Goal: Transaction & Acquisition: Book appointment/travel/reservation

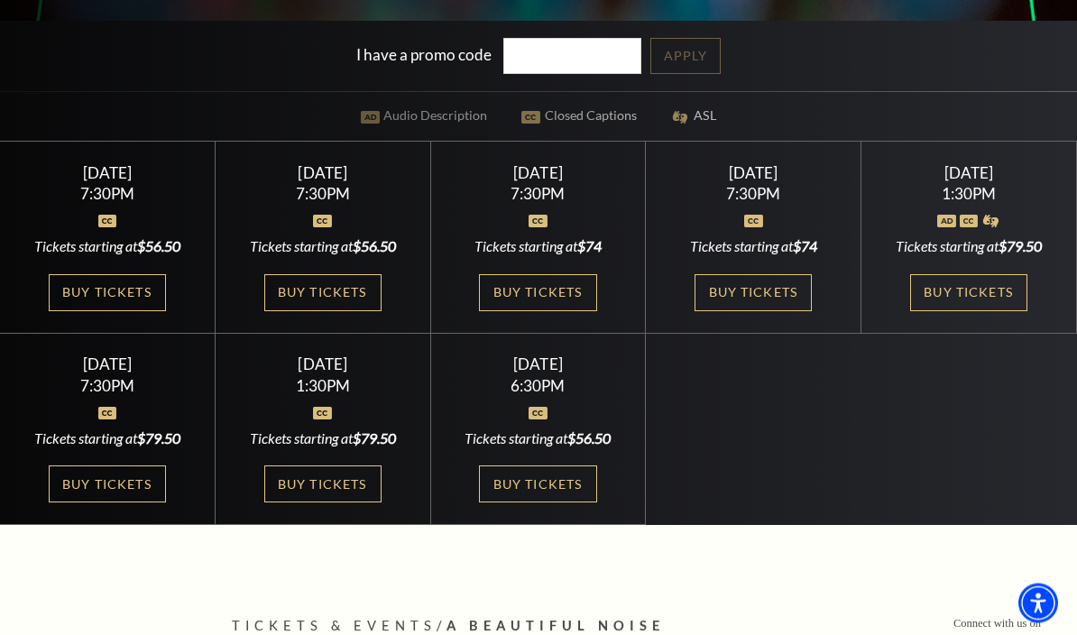
scroll to position [469, 0]
click at [980, 311] on link "Buy Tickets" at bounding box center [968, 292] width 117 height 37
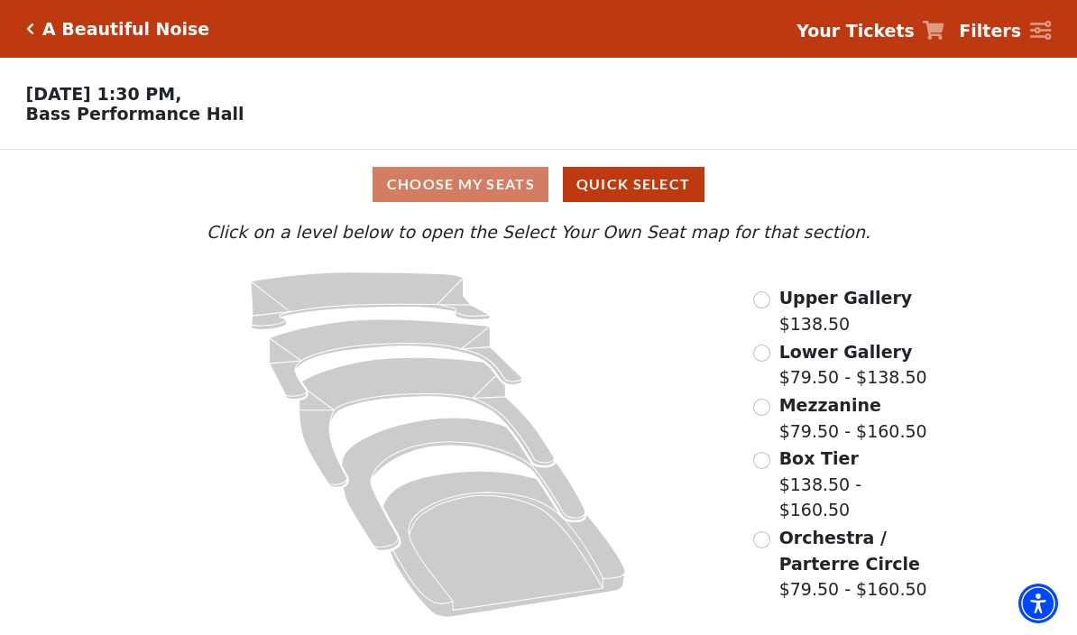
click at [768, 531] on input "Orchestra / Parterre Circle$79.50 - $160.50\a" at bounding box center [761, 539] width 17 height 17
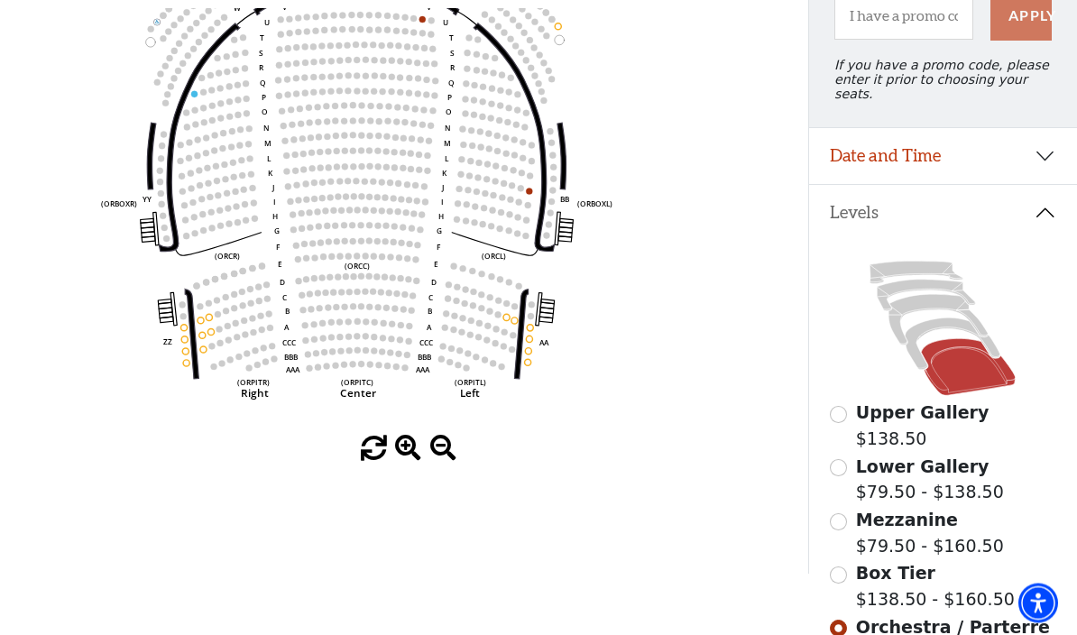
scroll to position [211, 0]
click at [842, 466] on input "Lower Gallery$79.50 - $138.50\a" at bounding box center [838, 467] width 17 height 17
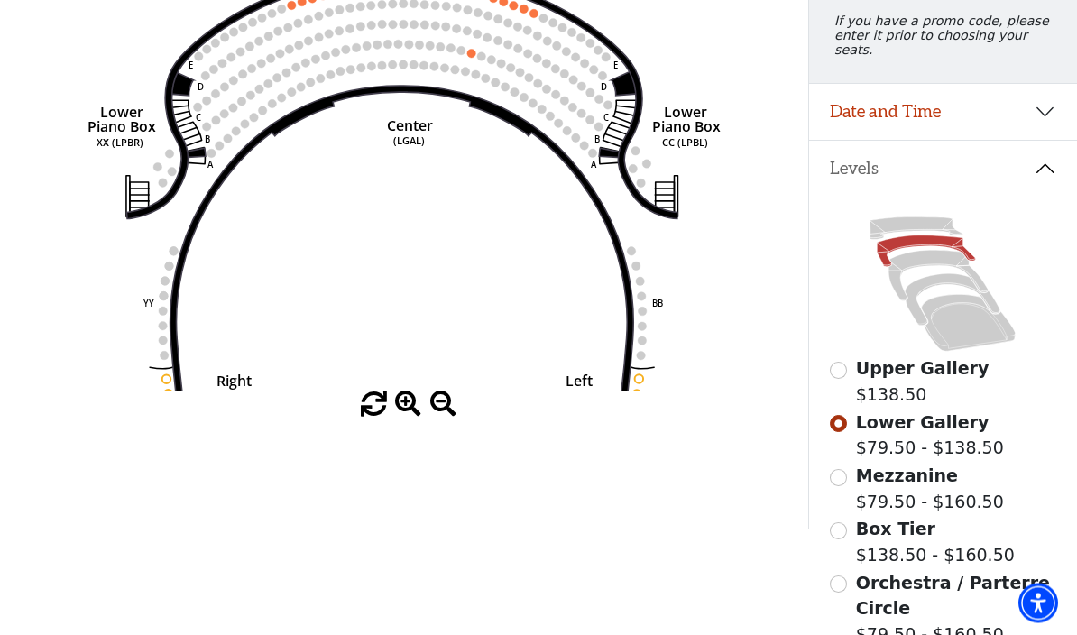
scroll to position [255, 0]
click at [842, 471] on input "Mezzanine$79.50 - $160.50\a" at bounding box center [838, 477] width 17 height 17
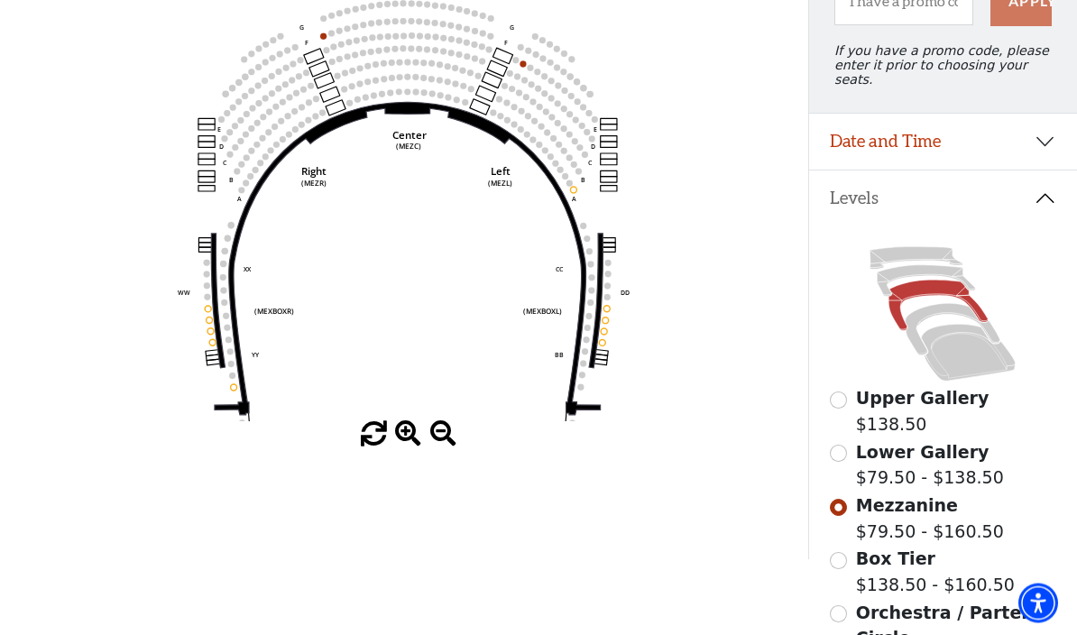
scroll to position [225, 0]
click at [846, 552] on input "Box Tier$138.50 - $160.50\a" at bounding box center [838, 560] width 17 height 17
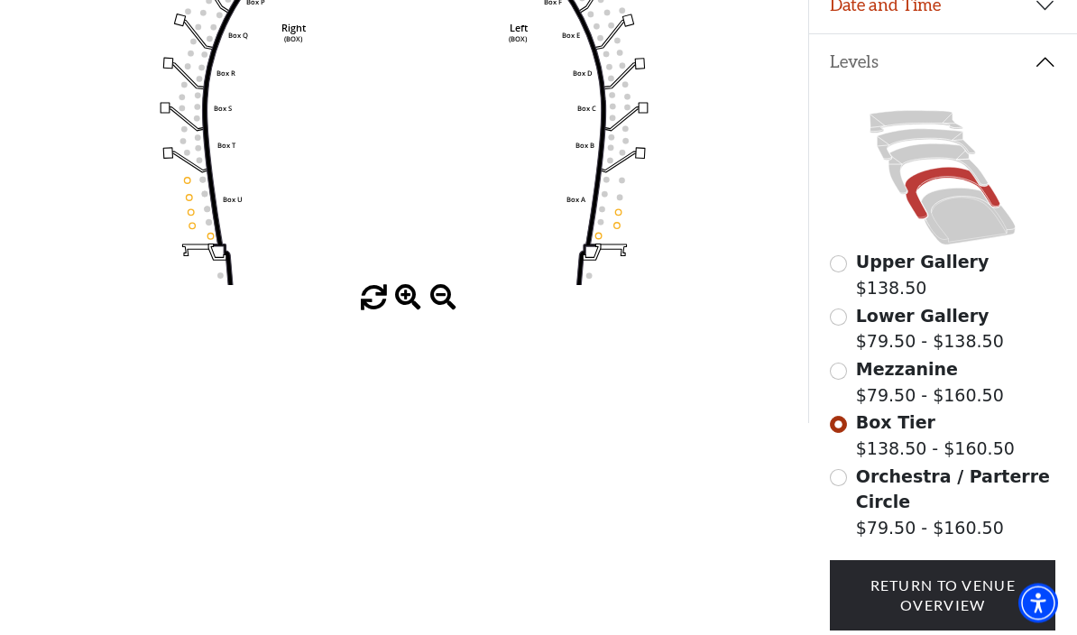
scroll to position [362, 0]
click at [843, 469] on input "Orchestra / Parterre Circle$79.50 - $160.50\a" at bounding box center [838, 477] width 17 height 17
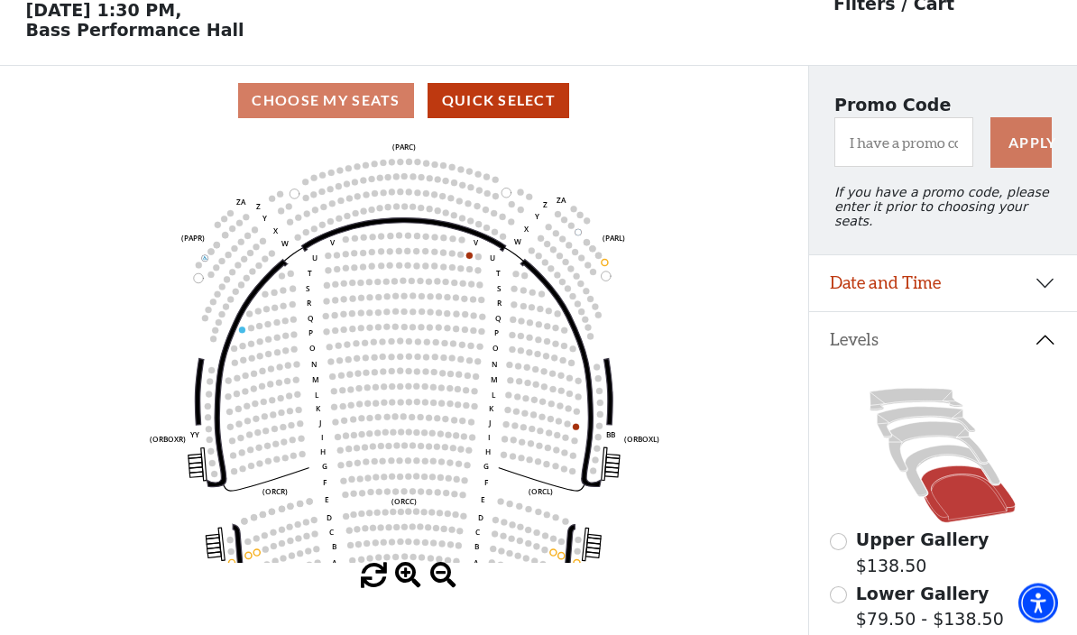
scroll to position [84, 0]
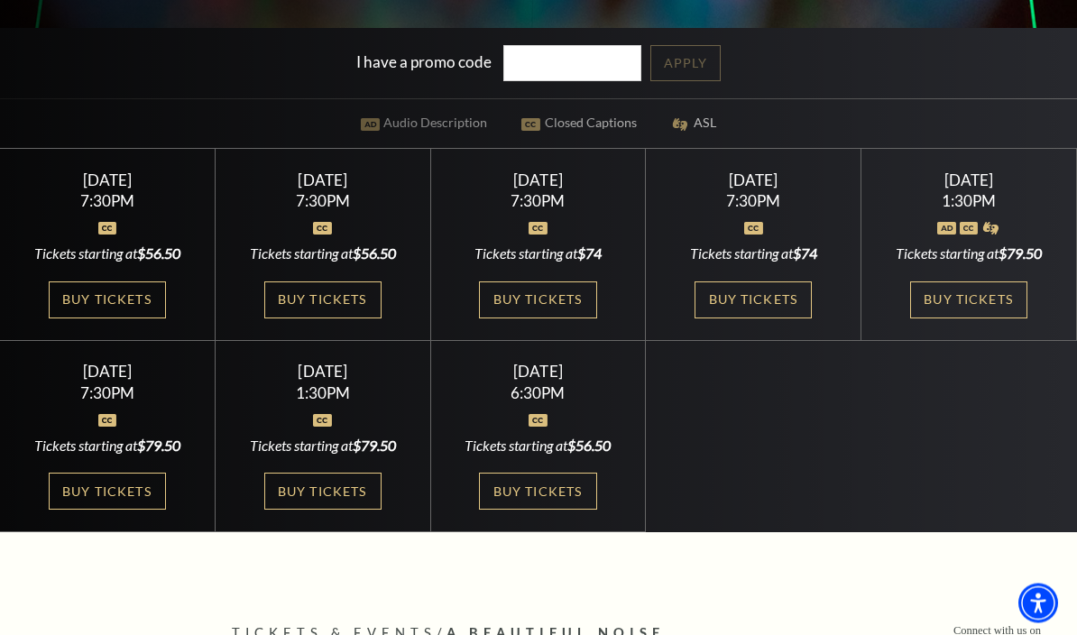
scroll to position [462, 0]
click at [353, 509] on link "Buy Tickets" at bounding box center [322, 490] width 117 height 37
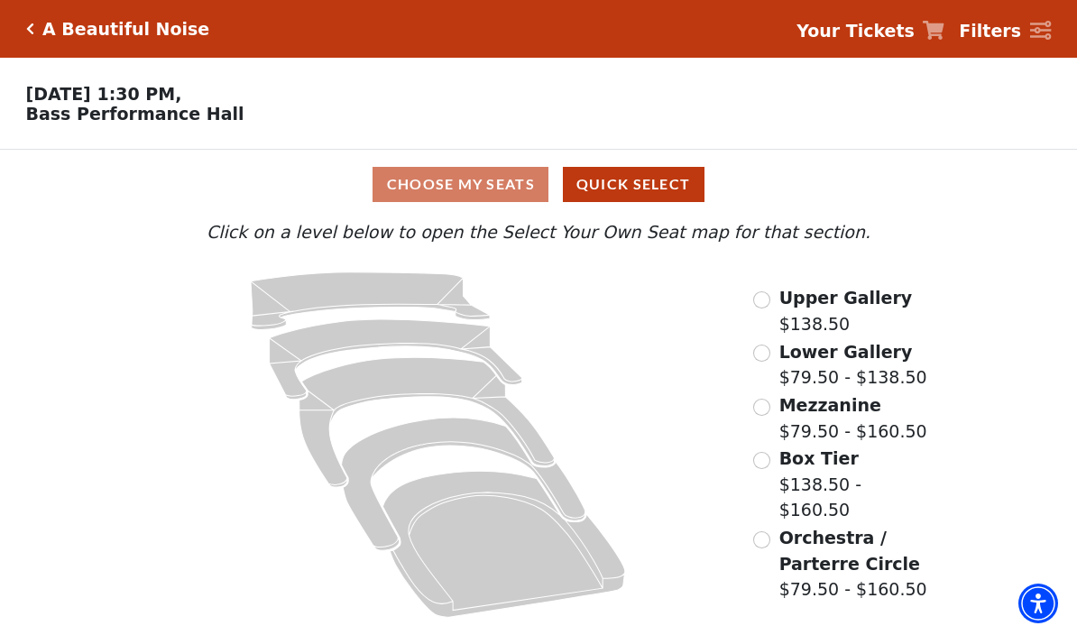
click at [763, 308] on input "Upper Gallery$138.50\a" at bounding box center [761, 299] width 17 height 17
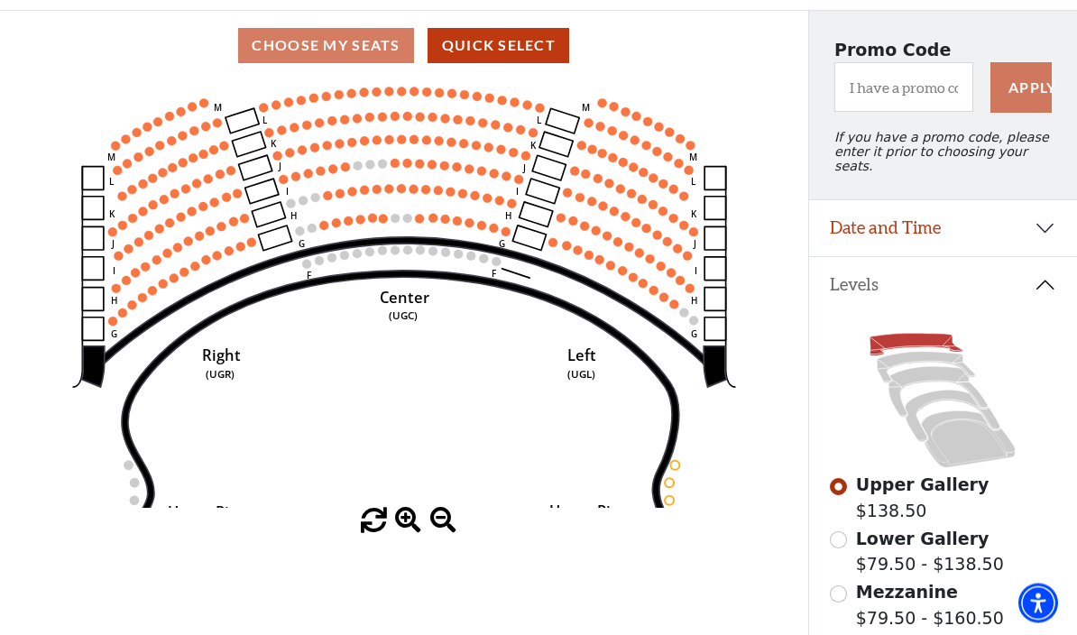
scroll to position [139, 0]
click at [846, 534] on input "Lower Gallery$79.50 - $138.50\a" at bounding box center [838, 539] width 17 height 17
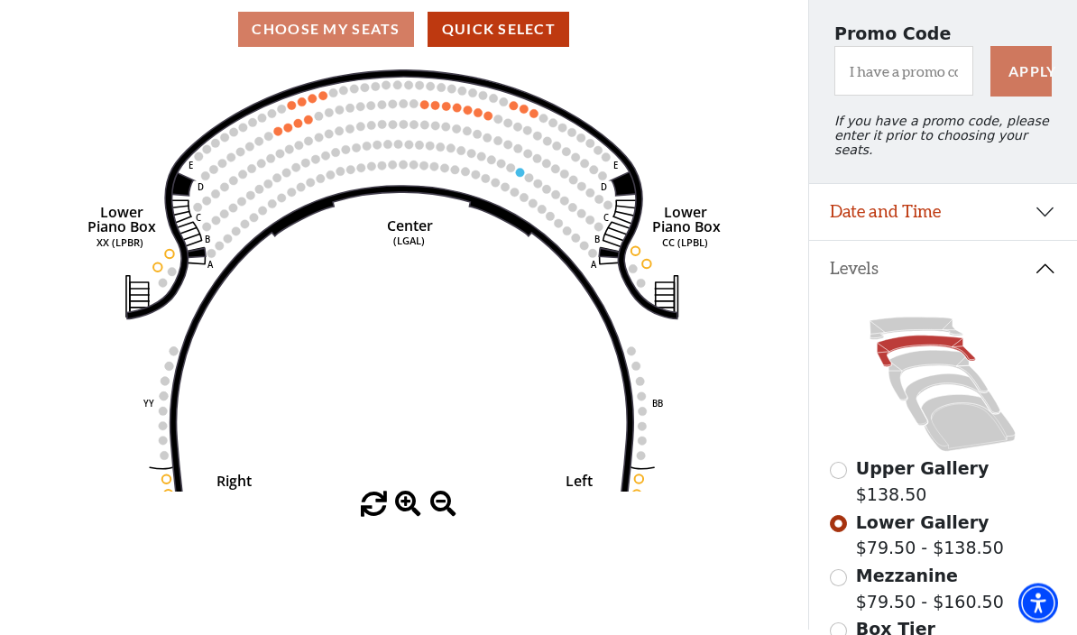
scroll to position [155, 0]
click at [847, 569] on input "Mezzanine$79.50 - $160.50\a" at bounding box center [838, 577] width 17 height 17
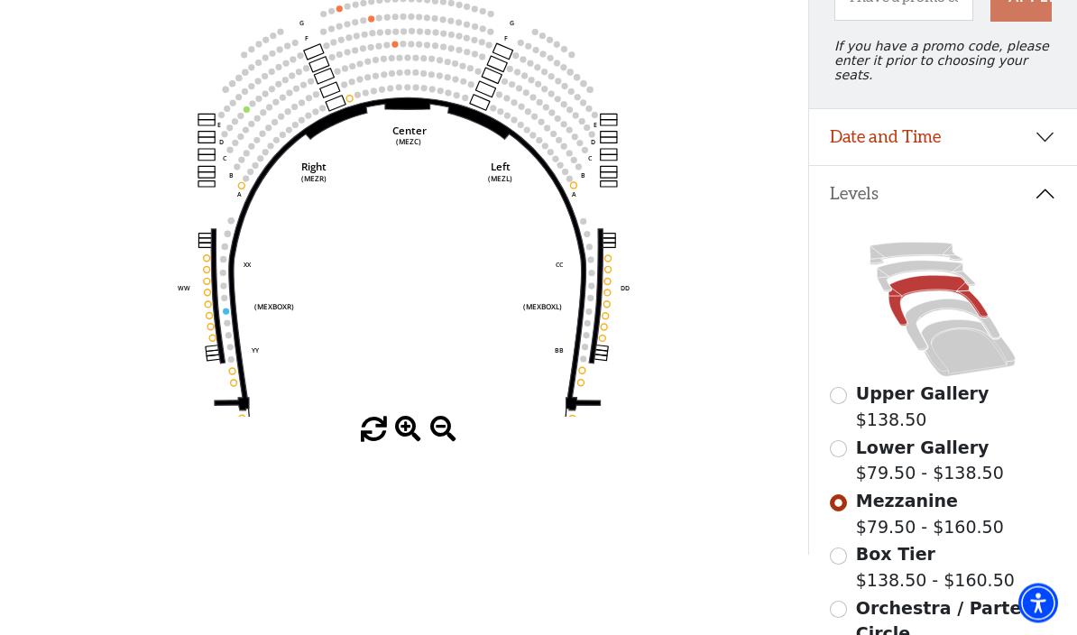
scroll to position [230, 0]
click at [846, 547] on input "Box Tier$138.50 - $160.50\a" at bounding box center [838, 555] width 17 height 17
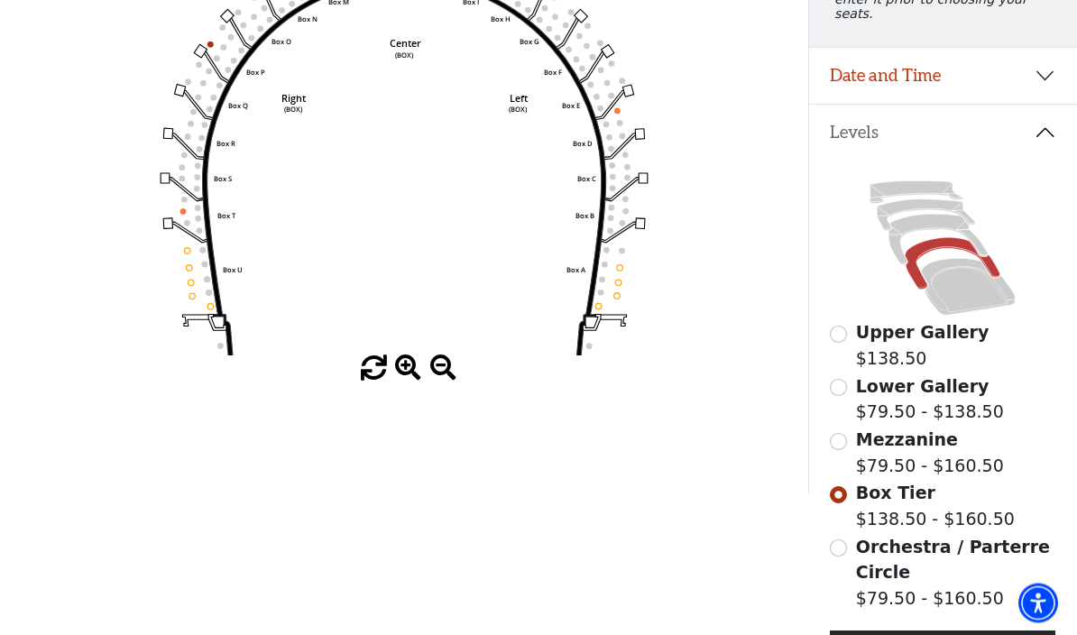
scroll to position [291, 0]
click at [842, 540] on input "Orchestra / Parterre Circle$79.50 - $160.50\a" at bounding box center [838, 547] width 17 height 17
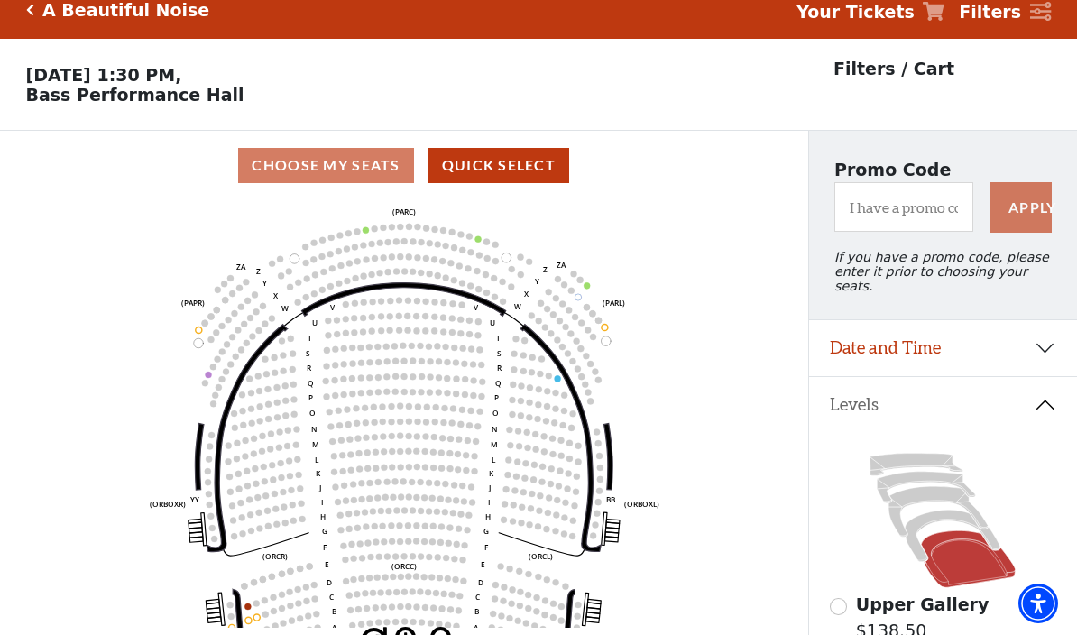
scroll to position [17, 0]
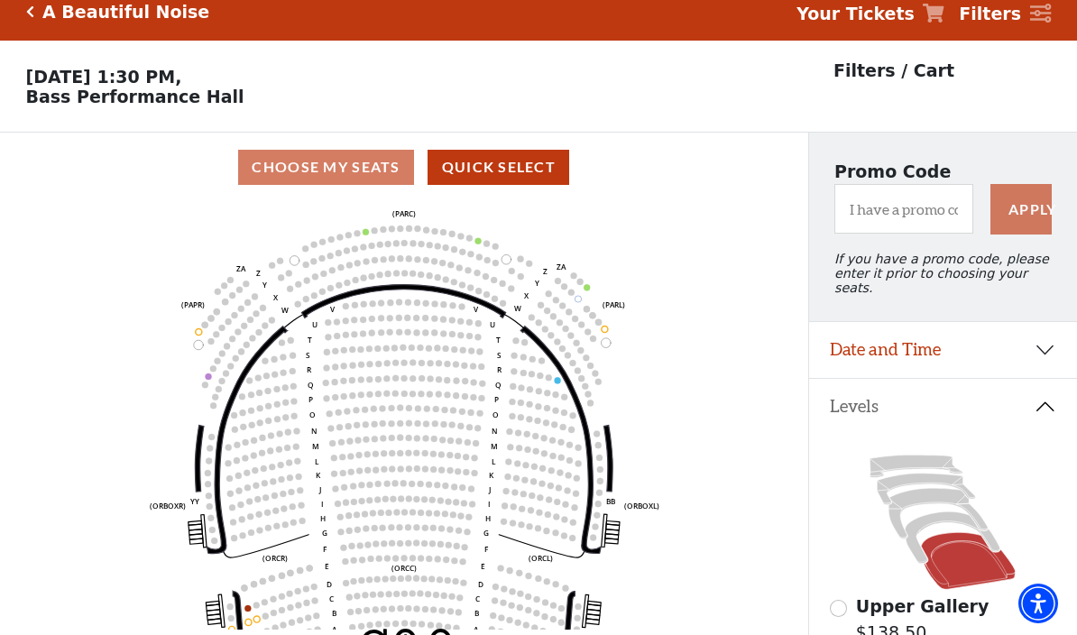
click at [1048, 410] on button "Levels" at bounding box center [943, 407] width 269 height 56
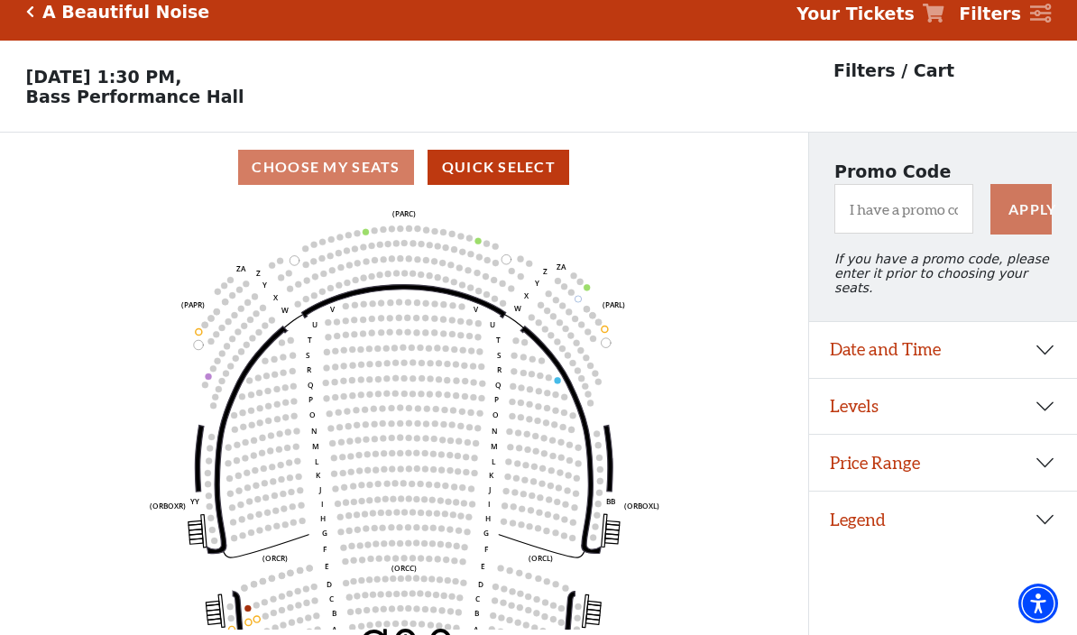
click at [1052, 402] on button "Levels" at bounding box center [943, 407] width 269 height 56
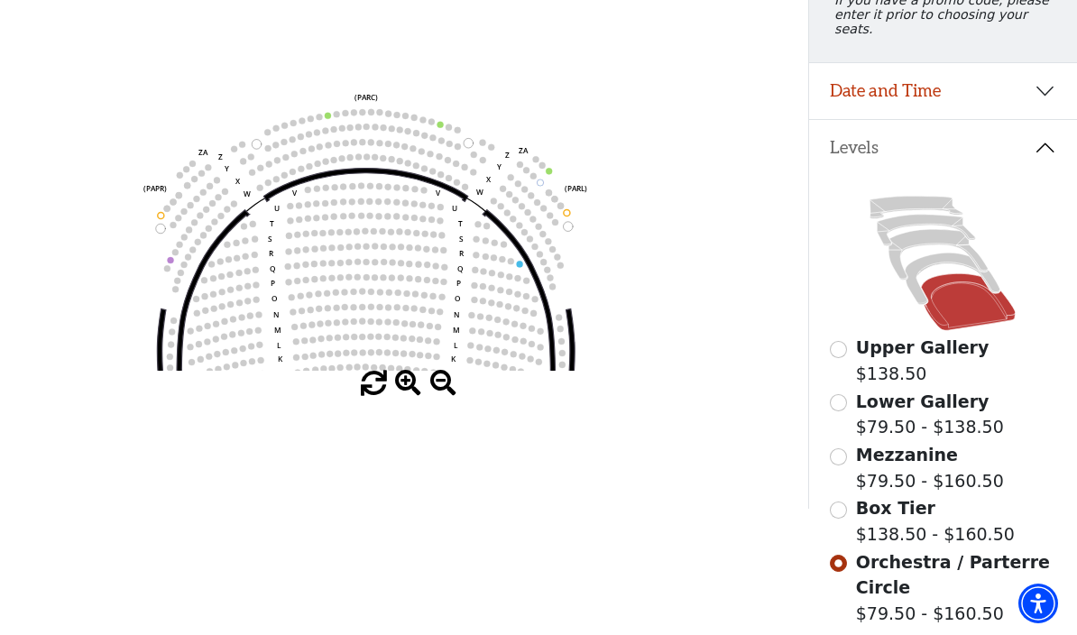
scroll to position [275, 0]
click at [844, 346] on input "Upper Gallery$138.50\a" at bounding box center [838, 350] width 17 height 17
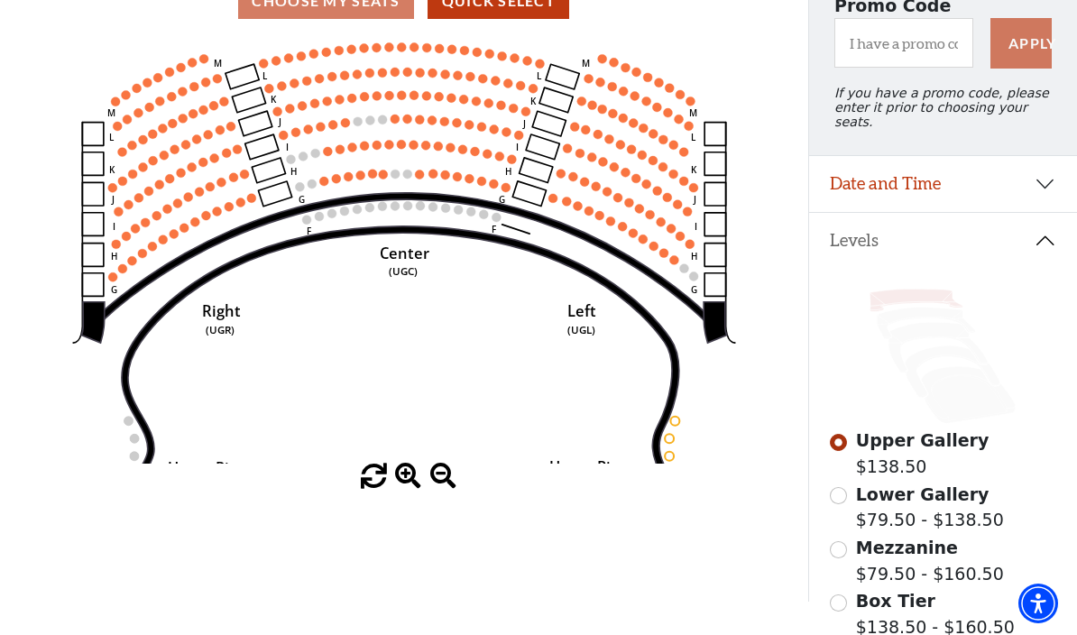
scroll to position [0, 0]
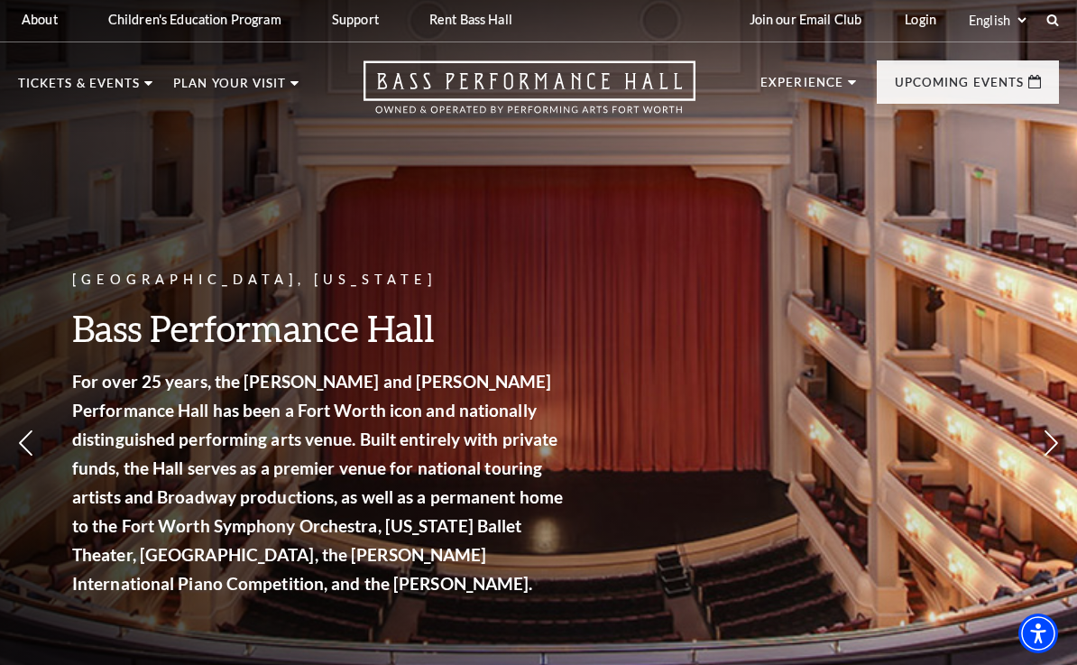
scroll to position [6, 0]
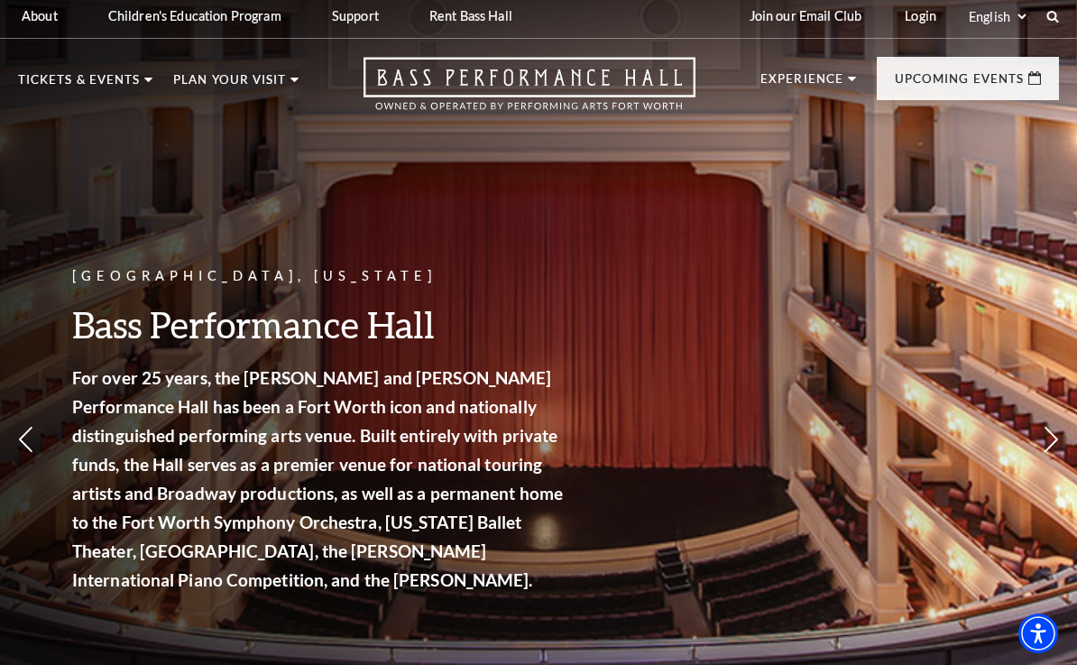
click at [405, 436] on span "View Events" at bounding box center [364, 447] width 95 height 23
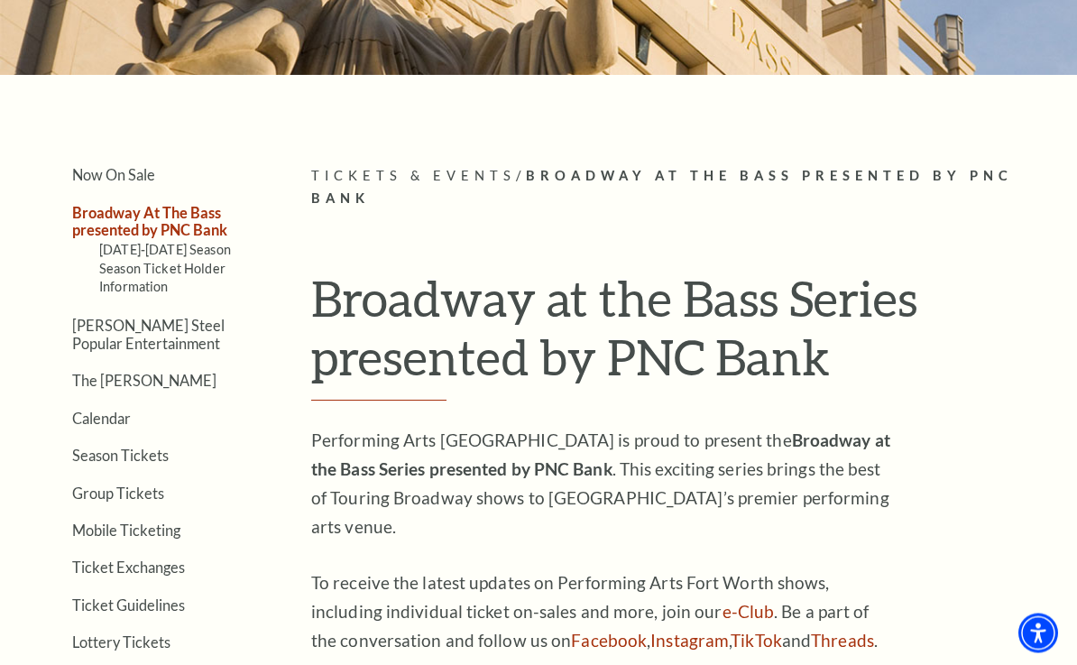
scroll to position [276, 0]
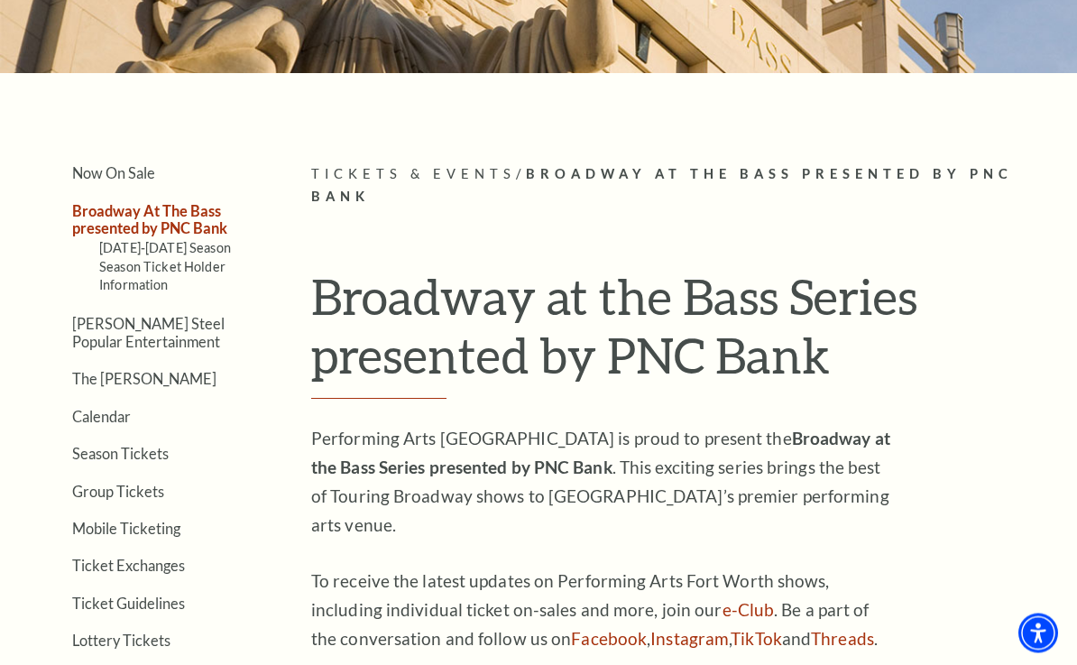
click at [123, 409] on link "Calendar" at bounding box center [101, 416] width 59 height 17
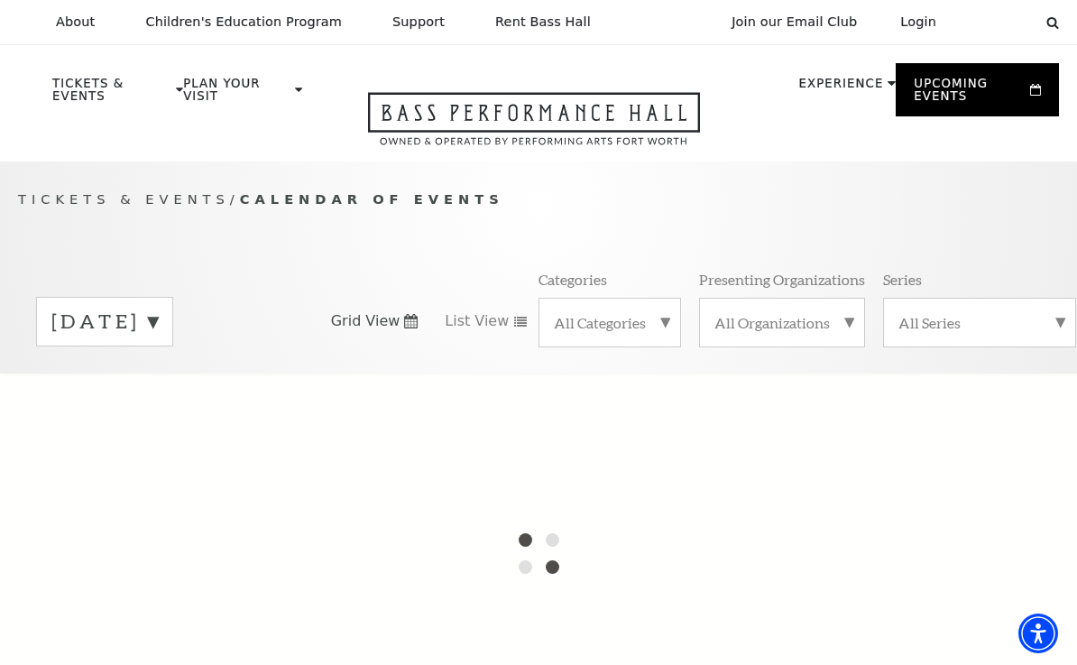
click at [158, 314] on label "[DATE]" at bounding box center [104, 321] width 106 height 28
click at [233, 393] on div at bounding box center [538, 553] width 1077 height 361
click at [220, 403] on div at bounding box center [538, 553] width 1077 height 361
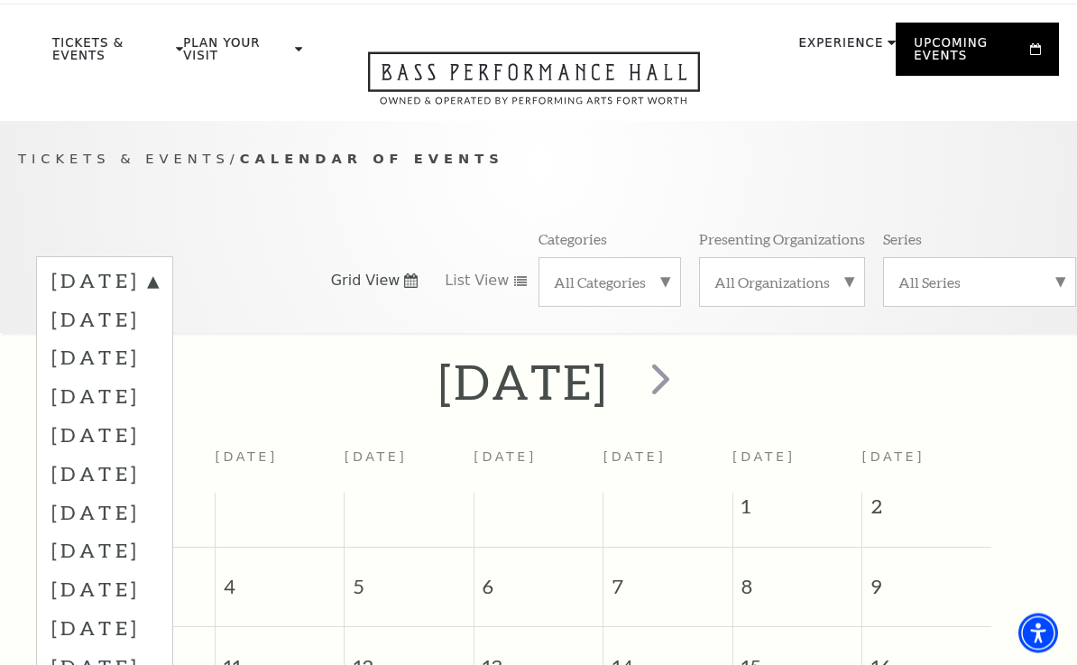
scroll to position [160, 0]
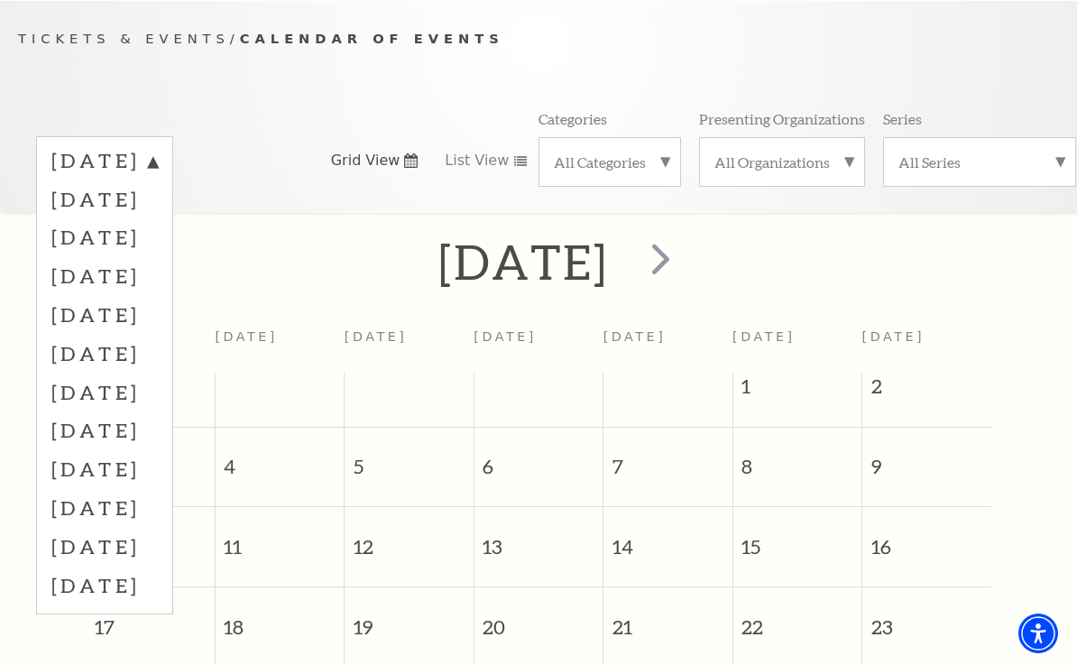
click at [686, 264] on span "next" at bounding box center [660, 258] width 51 height 51
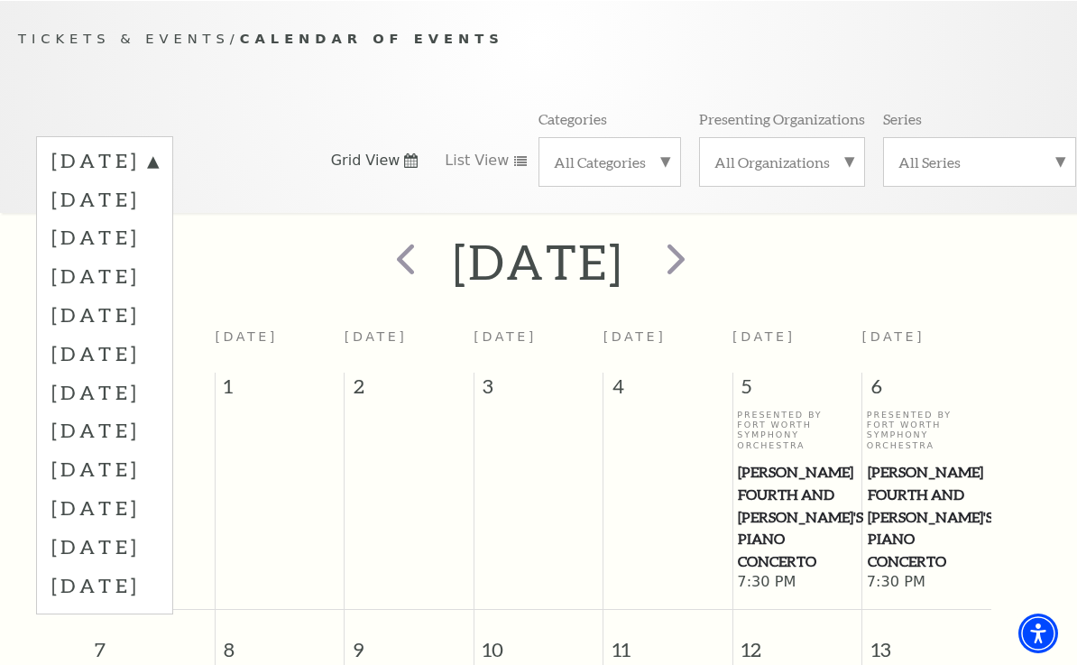
click at [701, 261] on span "next" at bounding box center [675, 258] width 51 height 51
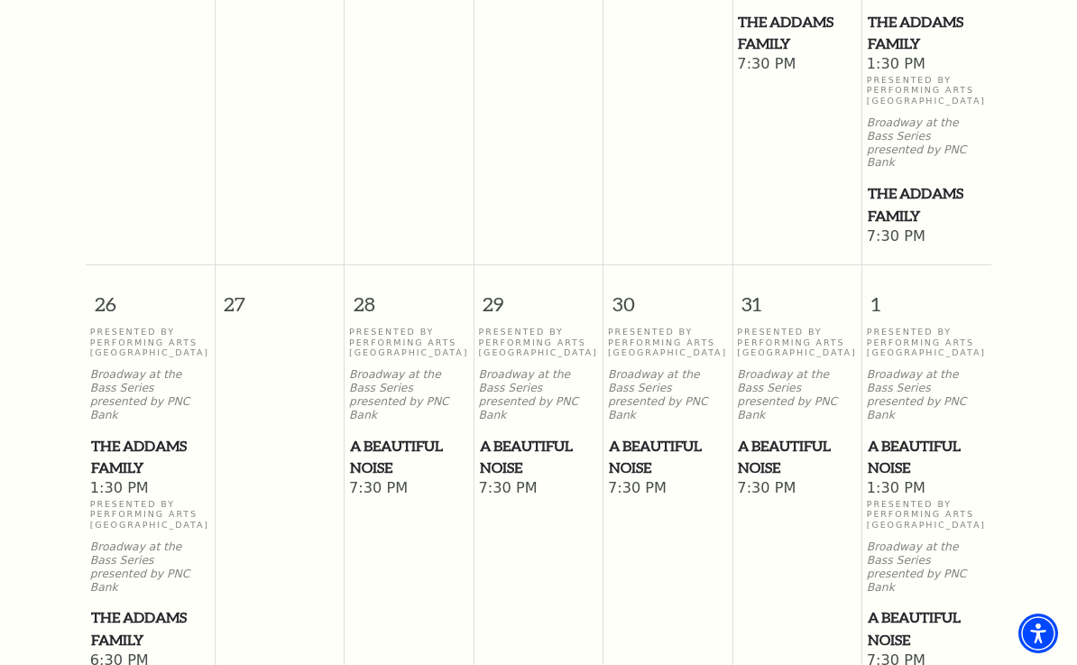
scroll to position [1468, 0]
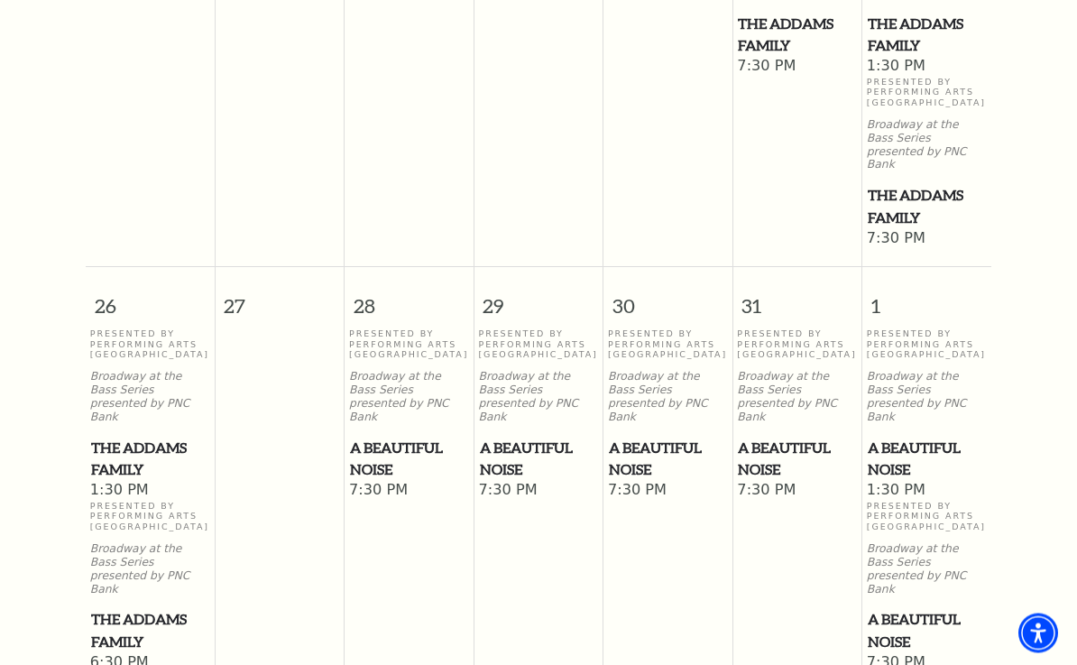
click at [922, 437] on span "A Beautiful Noise" at bounding box center [926, 459] width 118 height 44
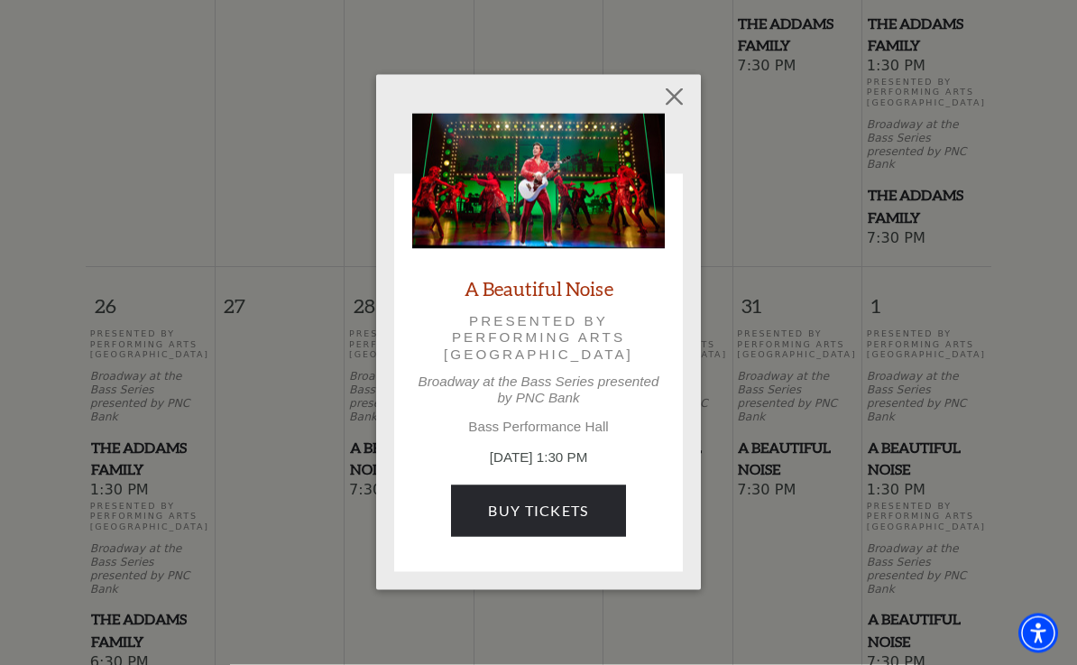
scroll to position [1469, 0]
click at [559, 517] on link "Buy Tickets" at bounding box center [538, 510] width 174 height 50
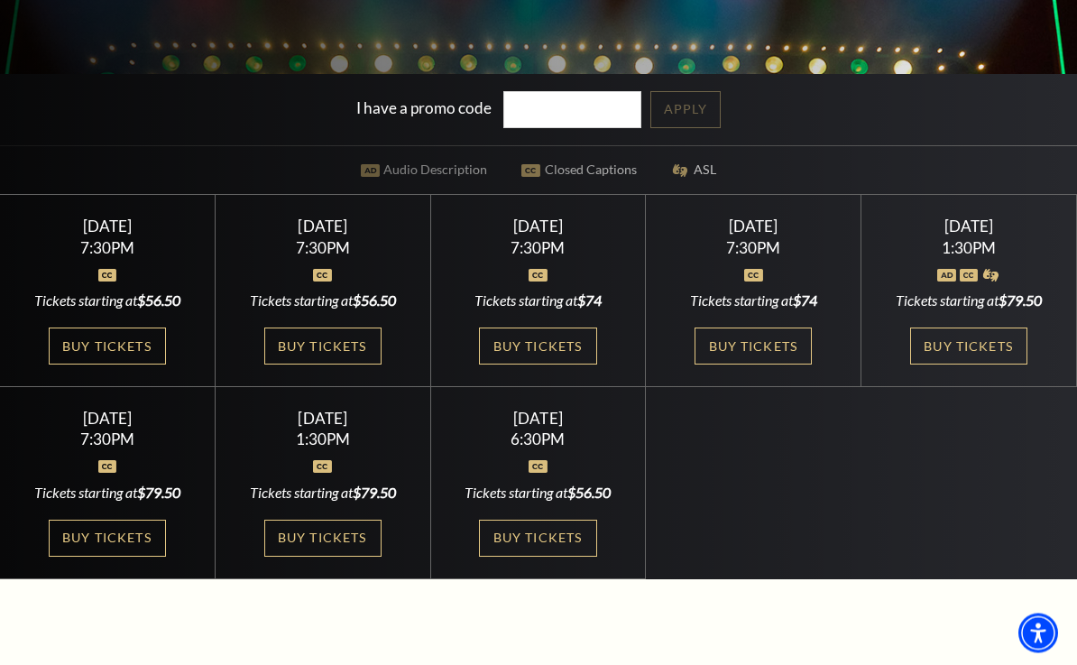
scroll to position [439, 0]
click at [990, 364] on link "Buy Tickets" at bounding box center [968, 345] width 117 height 37
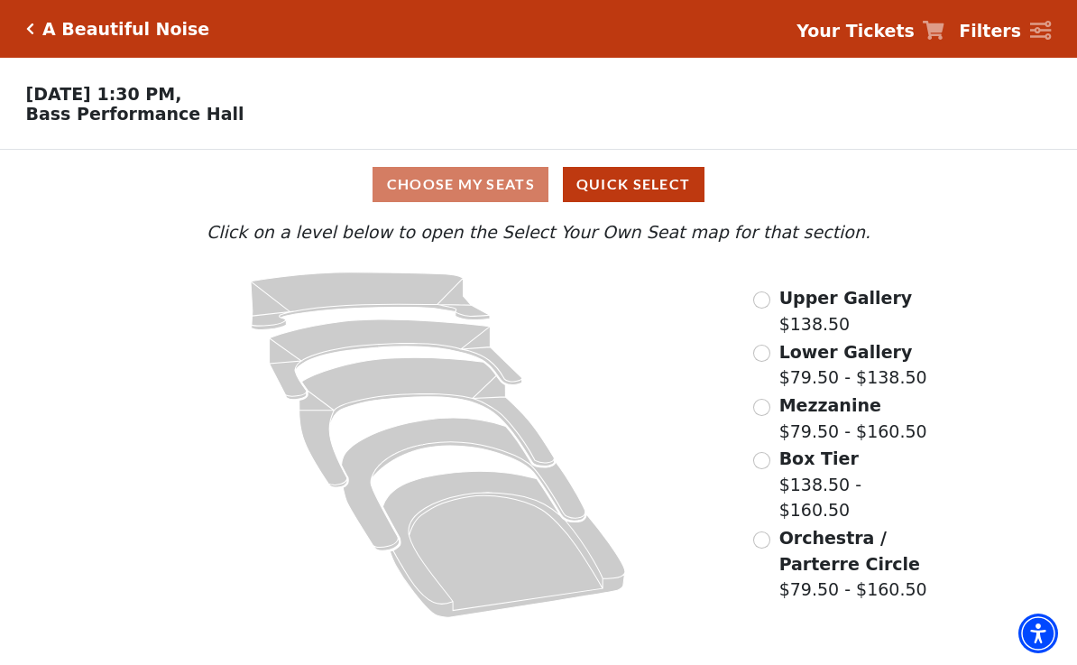
click at [769, 308] on input "Upper Gallery$138.50\a" at bounding box center [761, 299] width 17 height 17
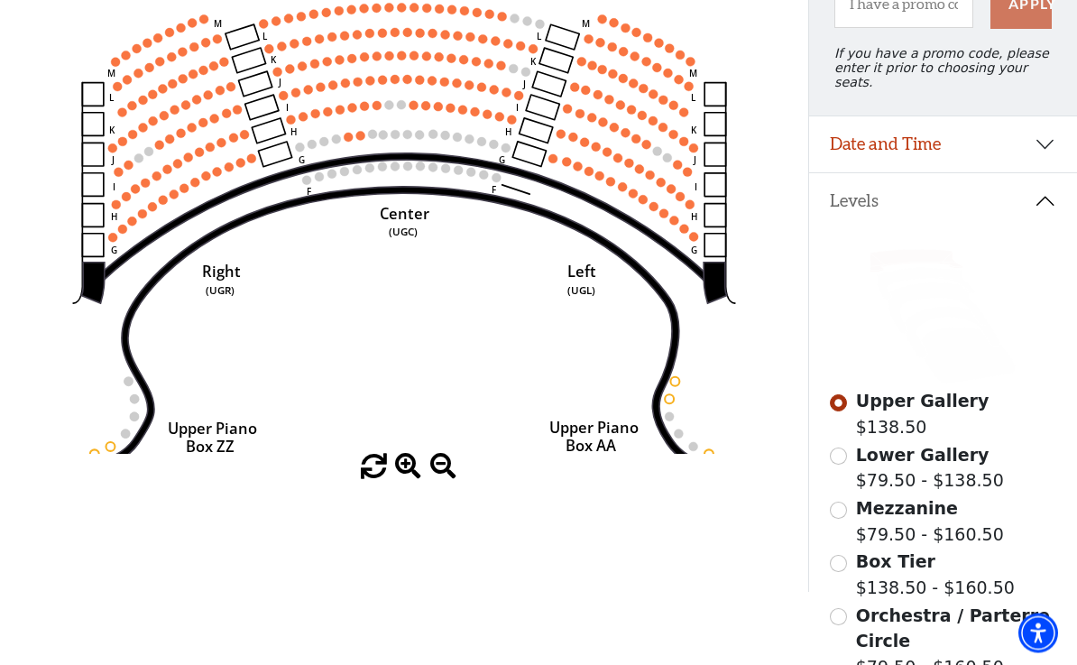
scroll to position [226, 0]
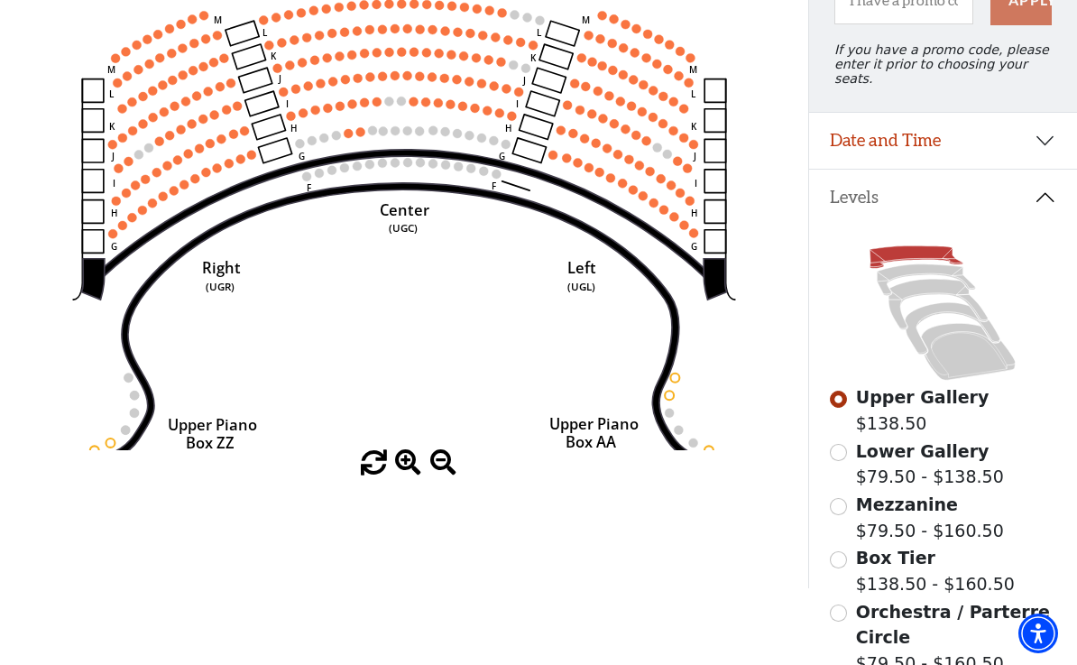
click at [839, 450] on input "Lower Gallery$79.50 - $138.50\a" at bounding box center [838, 452] width 17 height 17
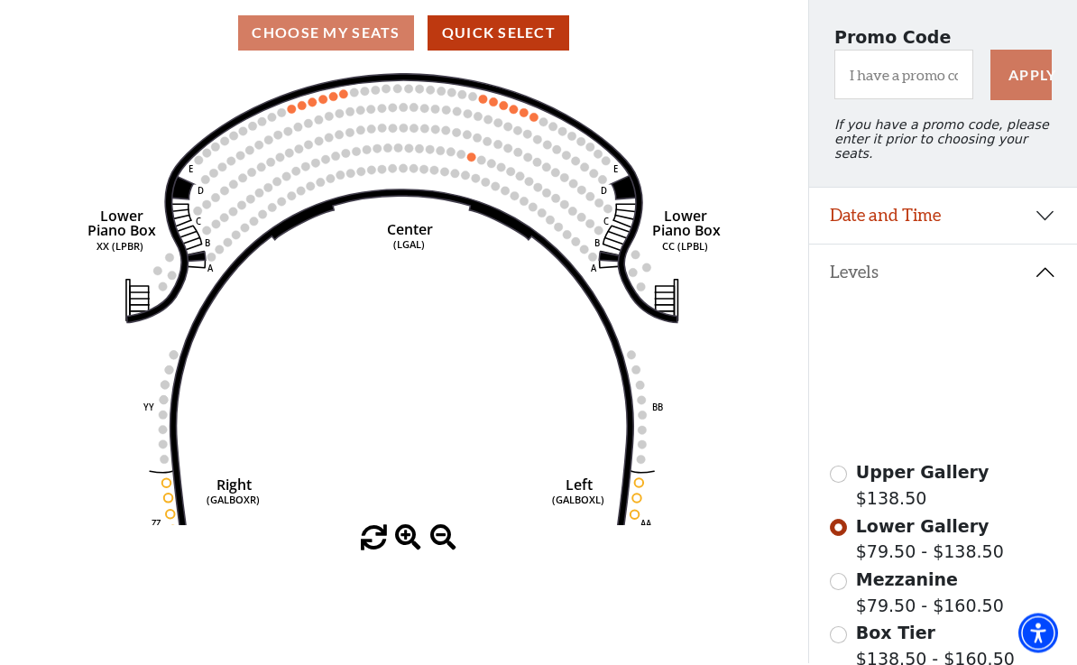
scroll to position [152, 0]
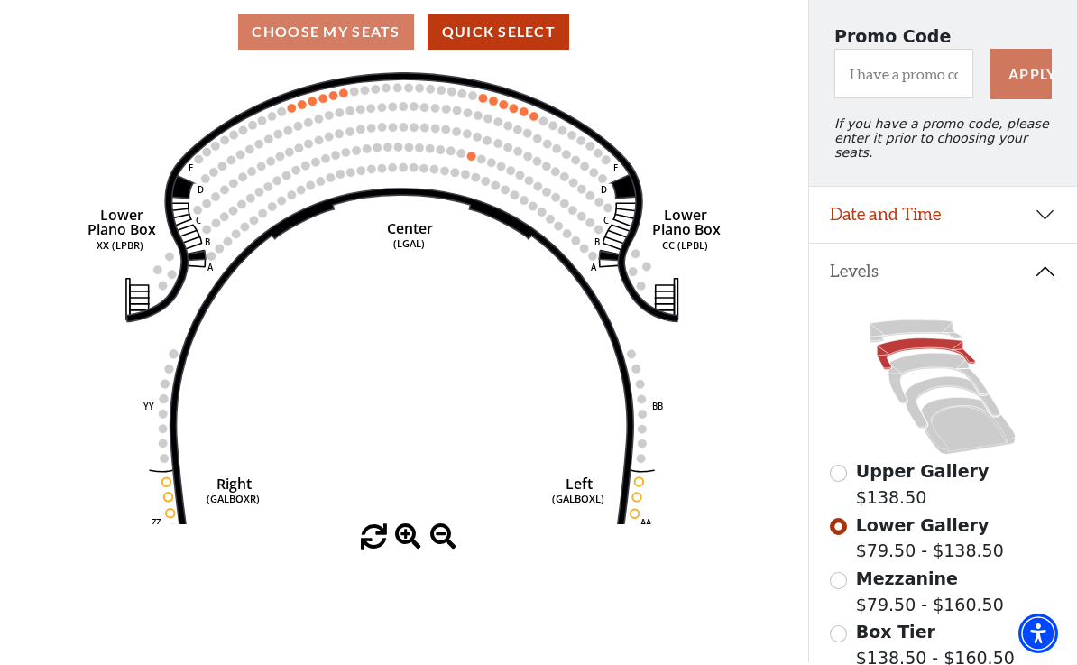
click at [844, 572] on input "Mezzanine$79.50 - $160.50\a" at bounding box center [838, 580] width 17 height 17
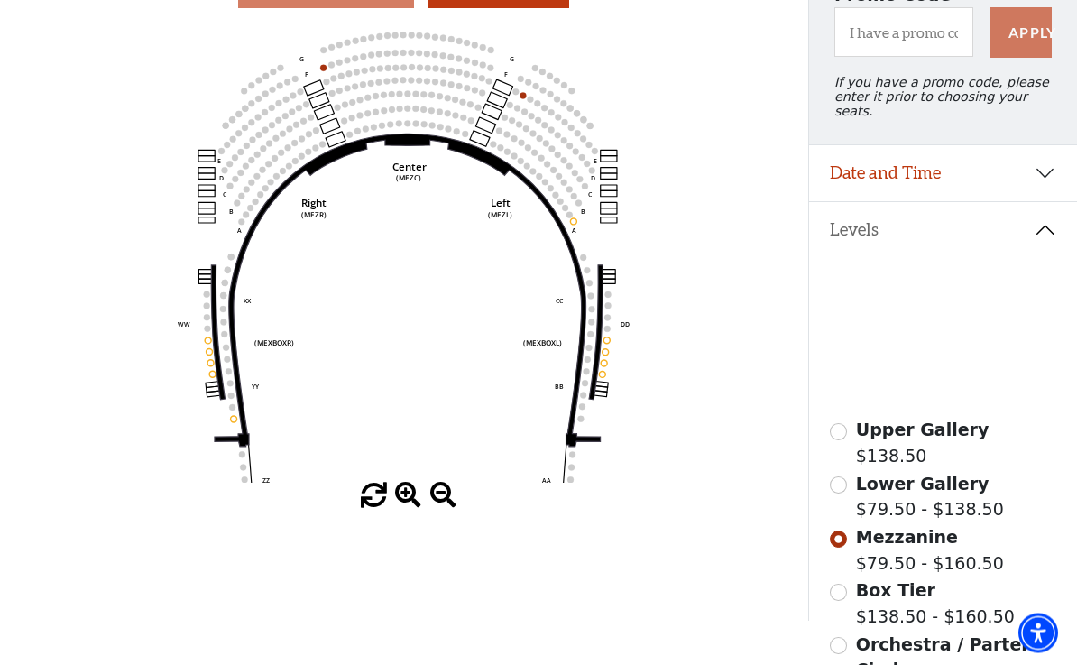
scroll to position [195, 0]
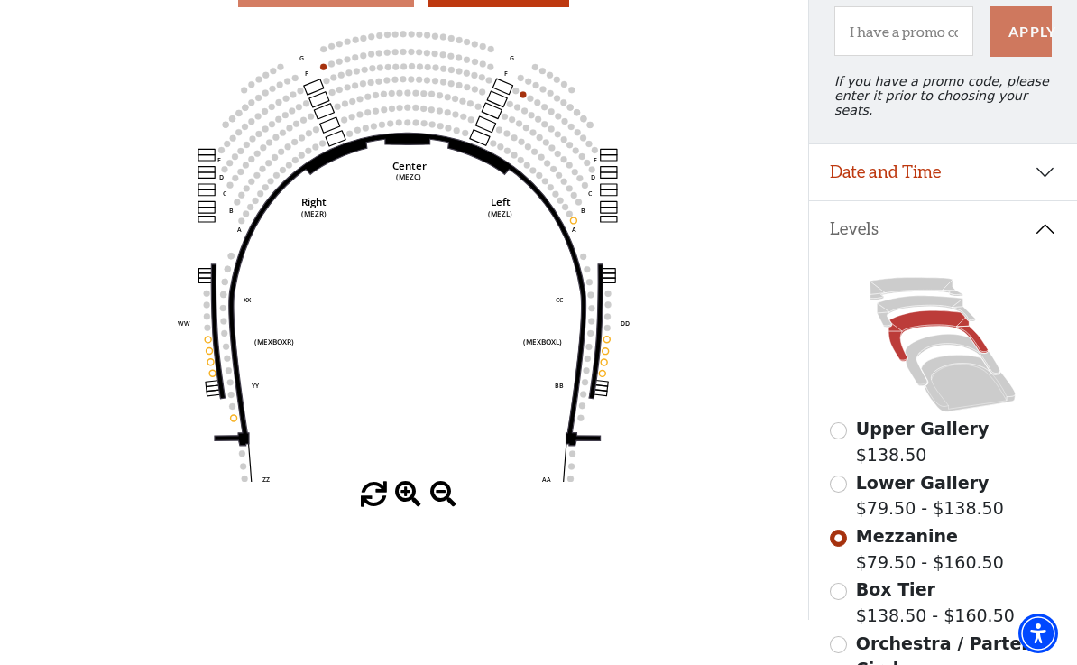
click at [845, 582] on input "Box Tier$138.50 - $160.50\a" at bounding box center [838, 590] width 17 height 17
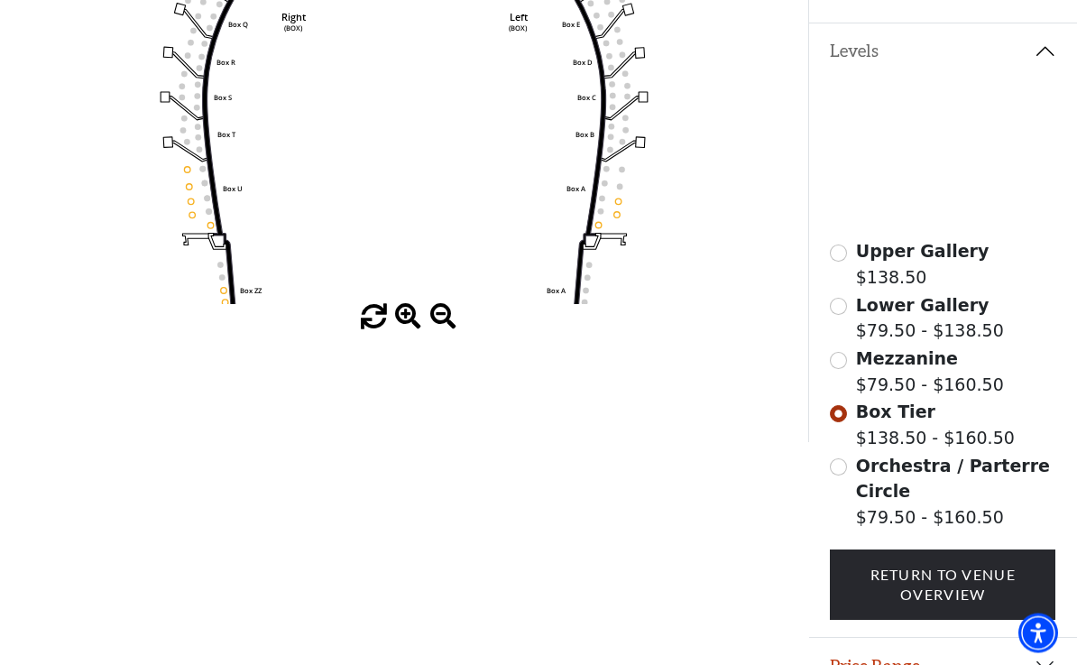
scroll to position [0, 0]
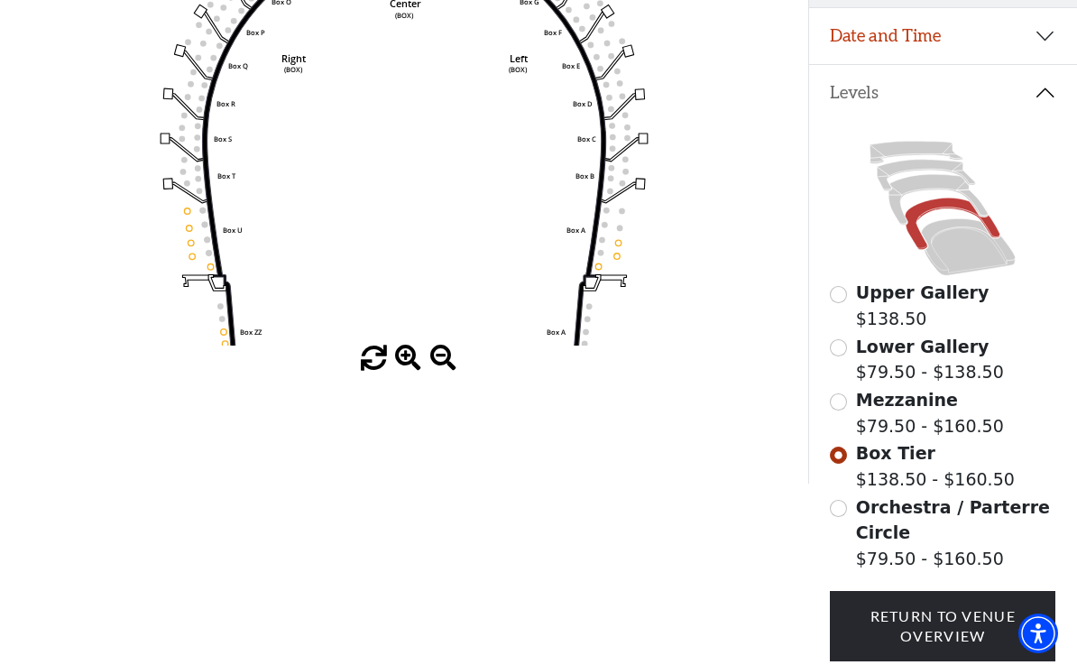
click at [842, 500] on input "Orchestra / Parterre Circle$79.50 - $160.50\a" at bounding box center [838, 508] width 17 height 17
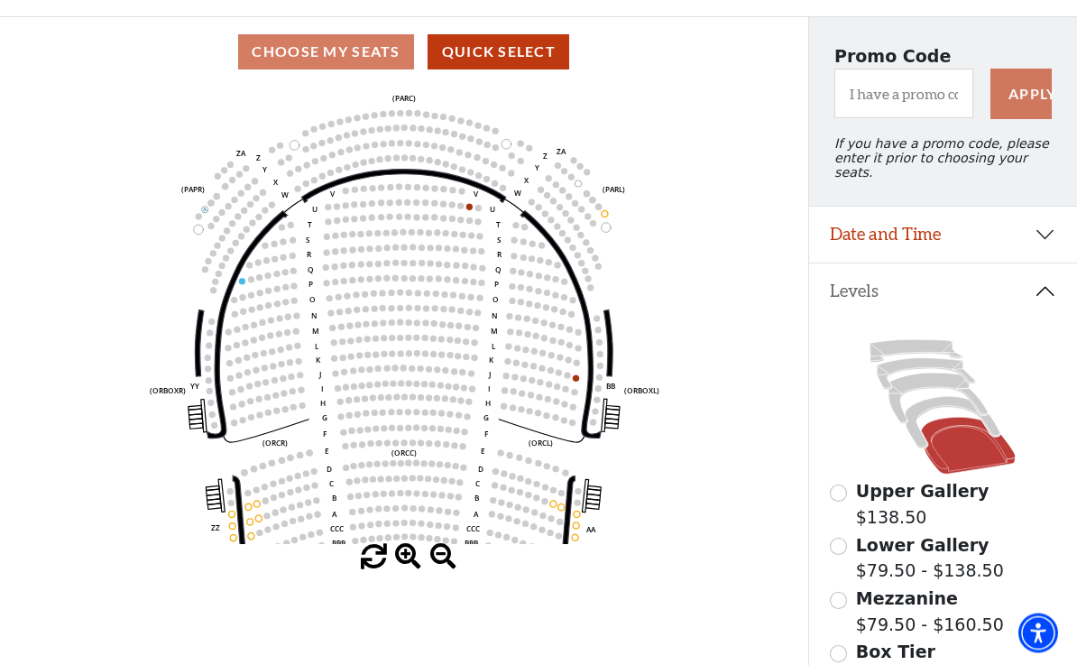
scroll to position [133, 0]
click at [844, 490] on input "Upper Gallery$138.50\a" at bounding box center [838, 492] width 17 height 17
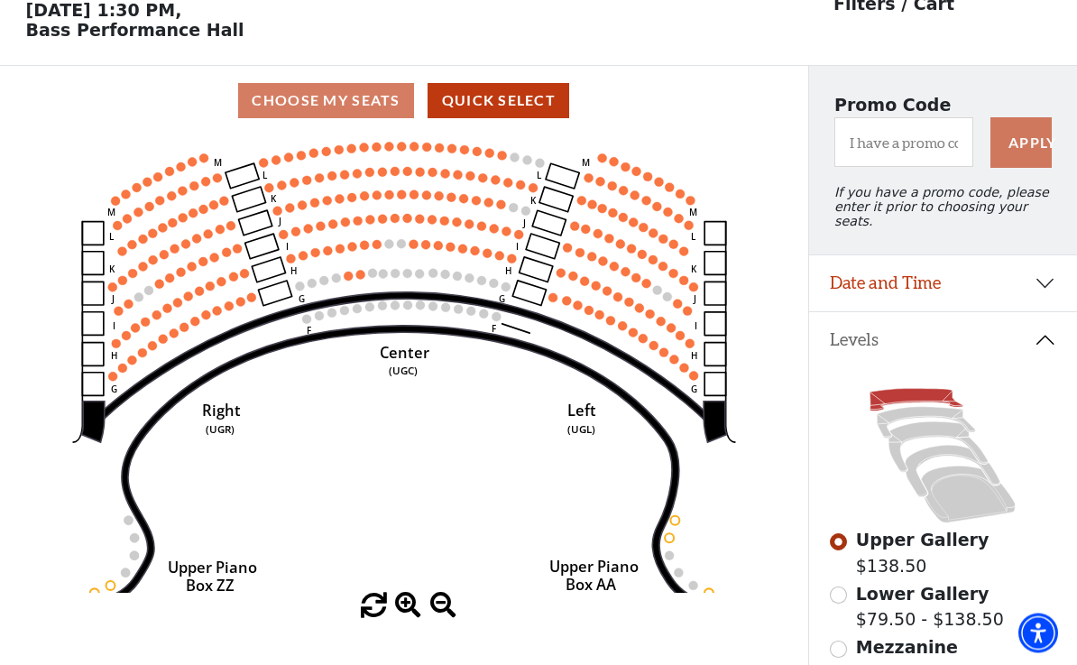
scroll to position [84, 0]
click at [509, 105] on button "Quick Select" at bounding box center [498, 100] width 142 height 35
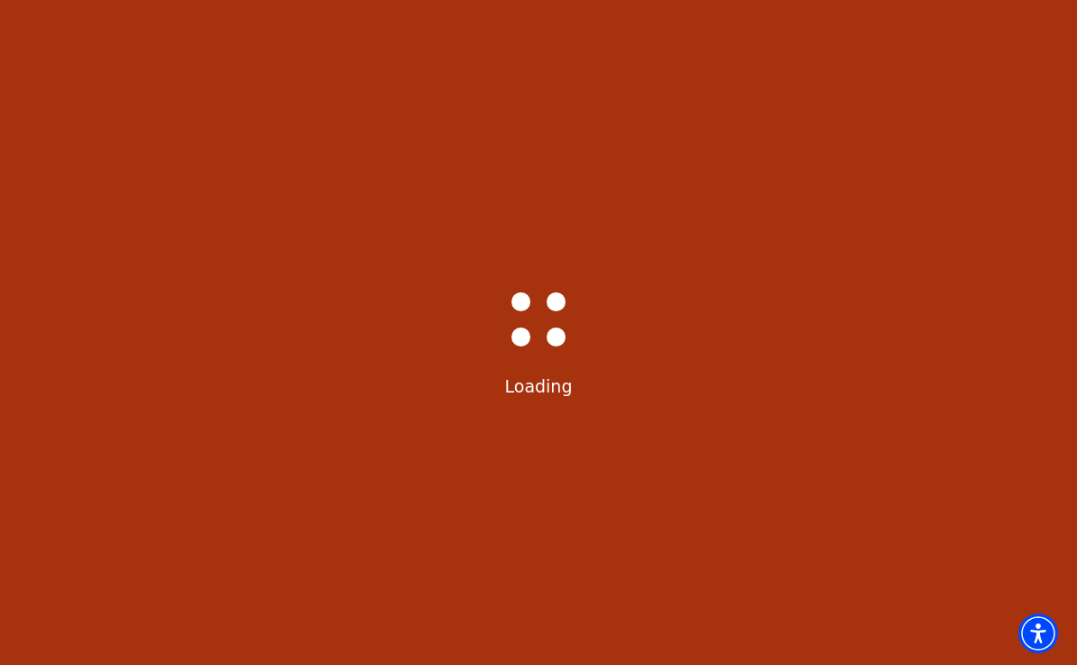
scroll to position [0, 0]
select select "6224"
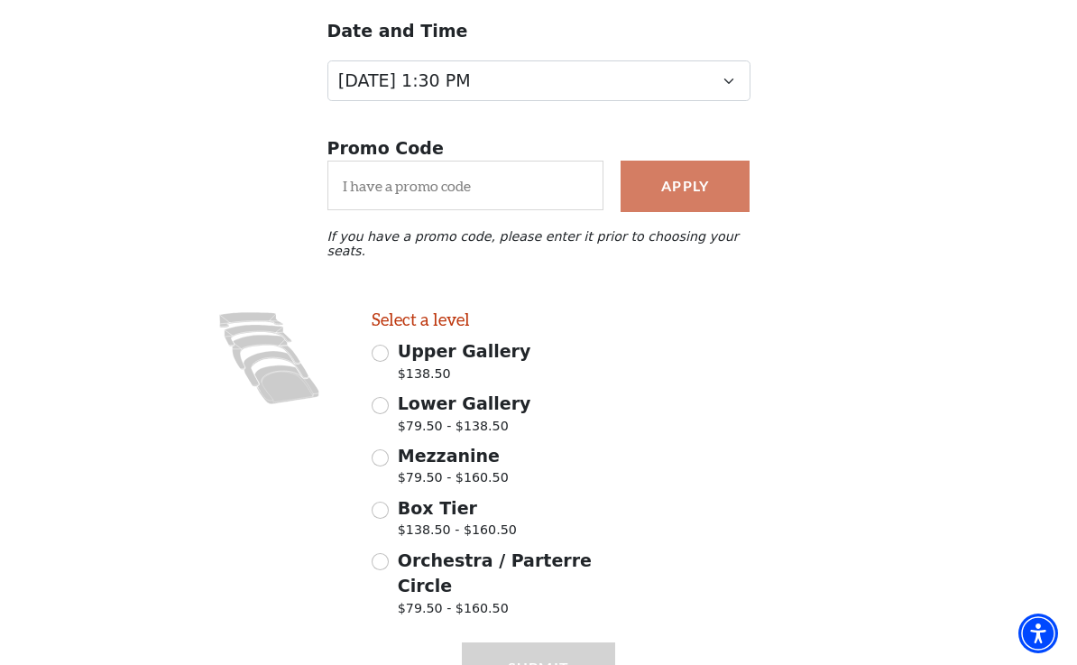
scroll to position [226, 0]
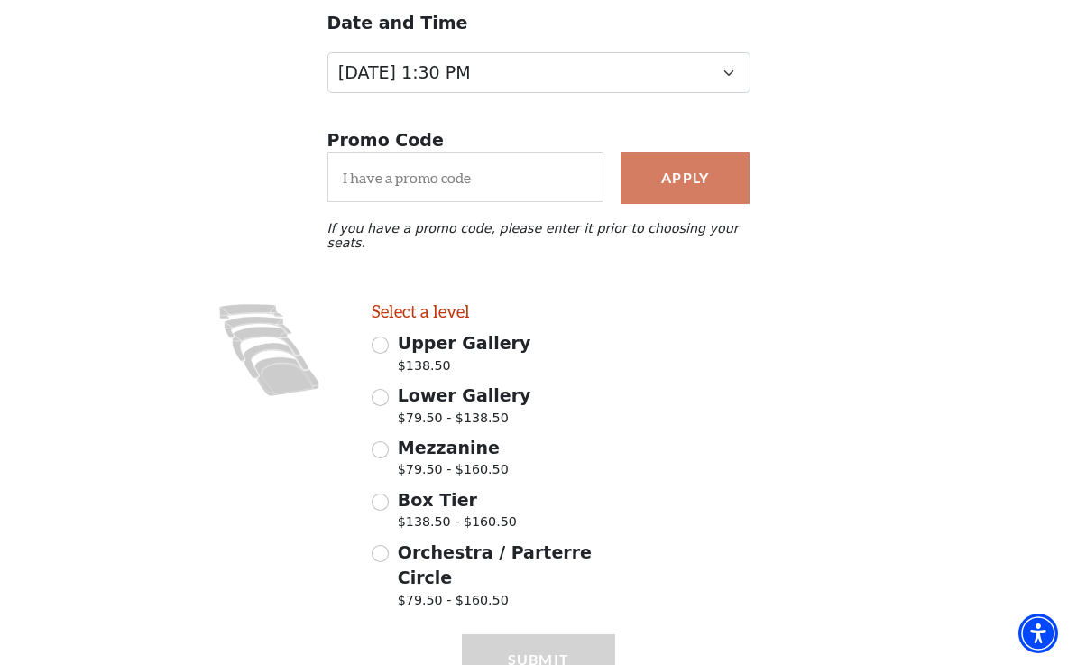
click at [402, 542] on span "Orchestra / Parterre Circle" at bounding box center [495, 565] width 194 height 46
click at [389, 545] on input "Orchestra / Parterre Circle $79.50 - $160.50" at bounding box center [379, 553] width 17 height 17
radio input "true"
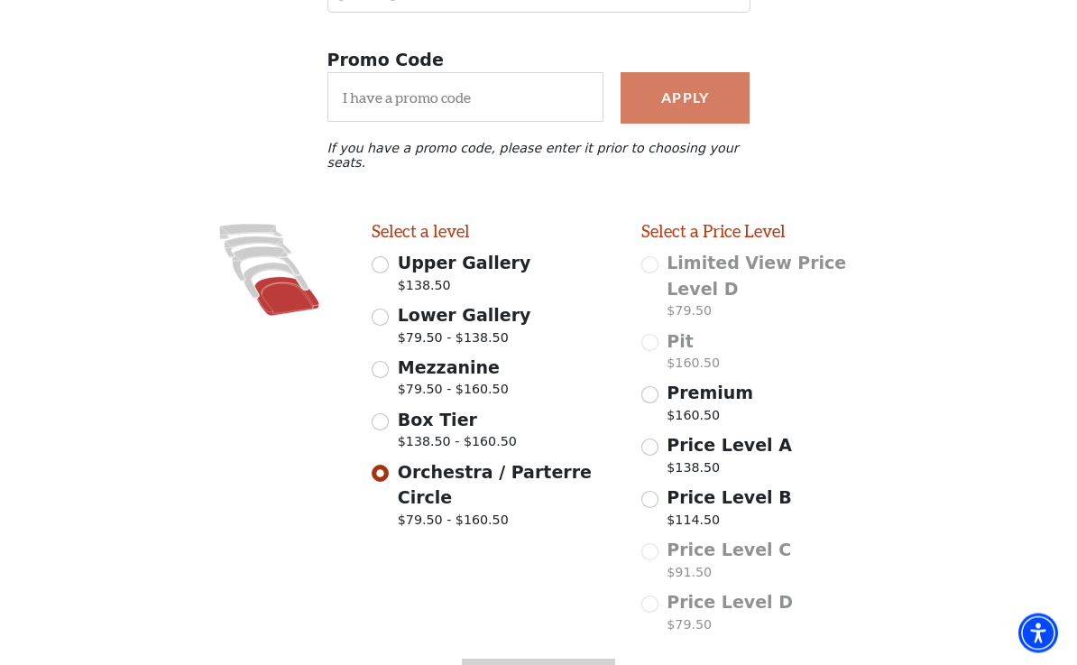
scroll to position [328, 0]
